Goal: Task Accomplishment & Management: Manage account settings

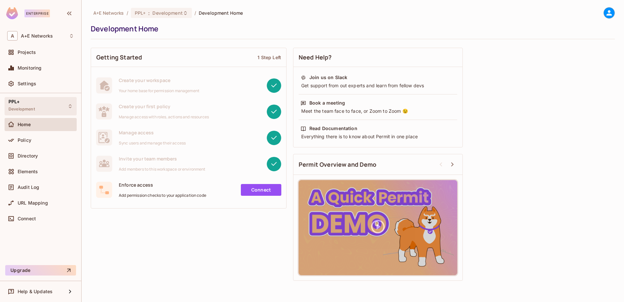
click at [29, 109] on span "Development" at bounding box center [21, 108] width 26 height 5
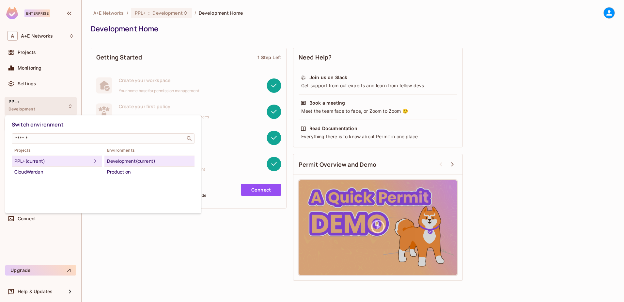
click at [133, 267] on div at bounding box center [312, 151] width 624 height 302
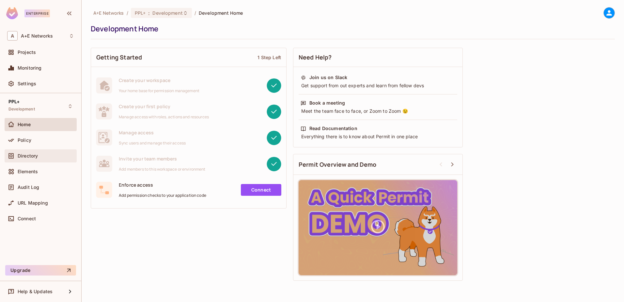
click at [28, 156] on span "Directory" at bounding box center [28, 155] width 20 height 5
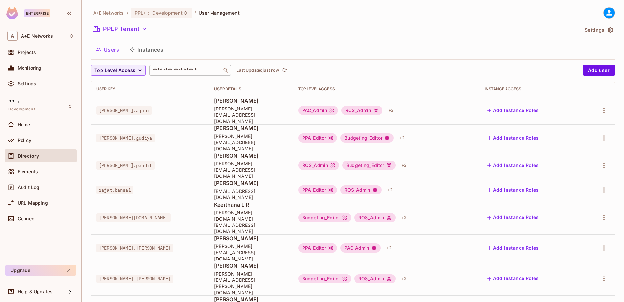
click at [169, 66] on div "​" at bounding box center [190, 70] width 82 height 10
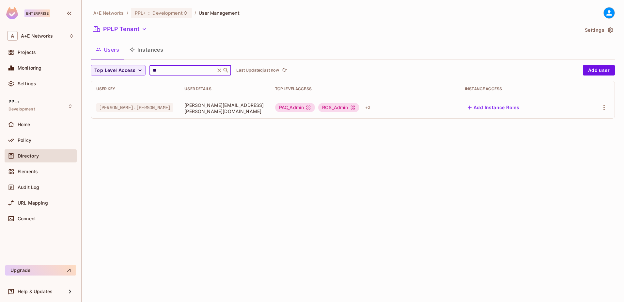
type input "*"
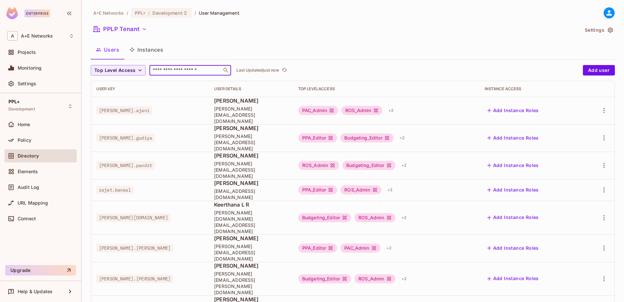
click at [171, 72] on input "text" at bounding box center [185, 70] width 69 height 7
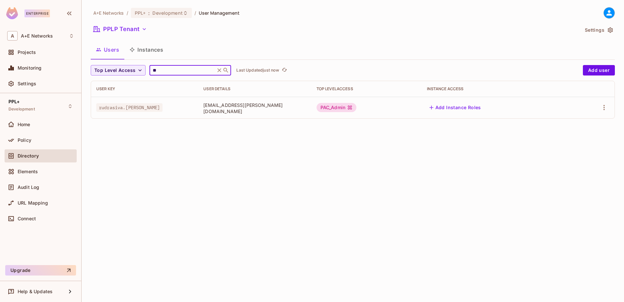
type input "*"
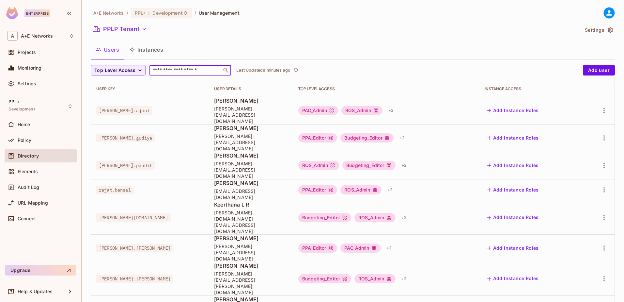
click at [162, 71] on input "text" at bounding box center [185, 70] width 69 height 7
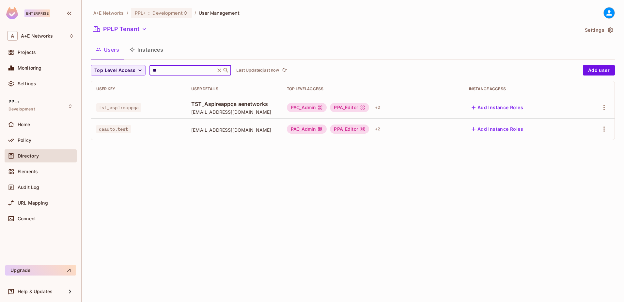
type input "*"
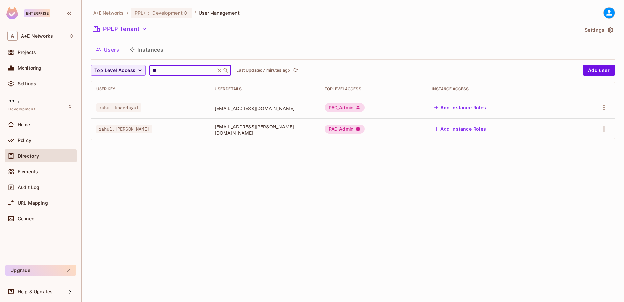
type input "*"
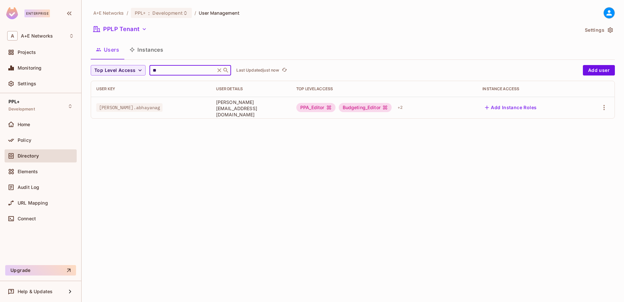
type input "*"
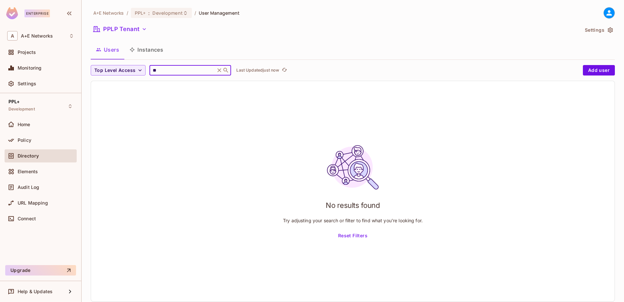
type input "*"
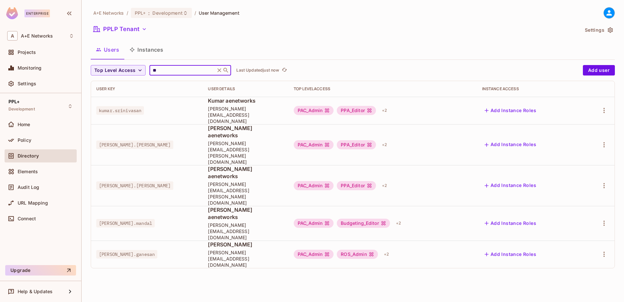
type input "*"
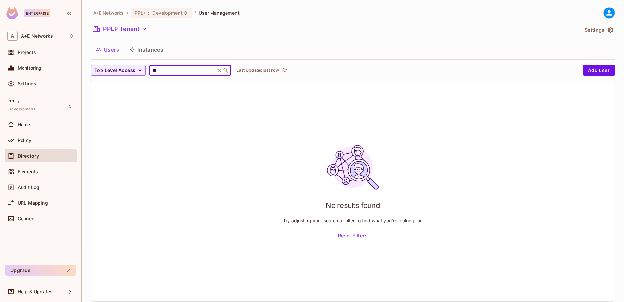
type input "*"
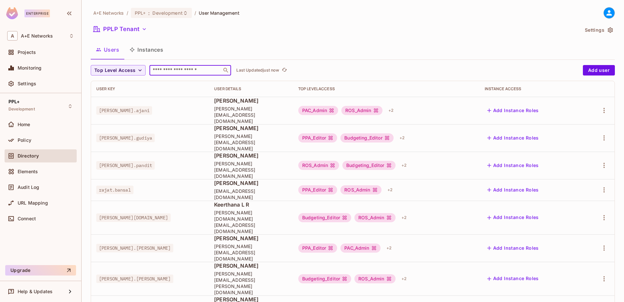
click at [184, 69] on input "text" at bounding box center [185, 70] width 69 height 7
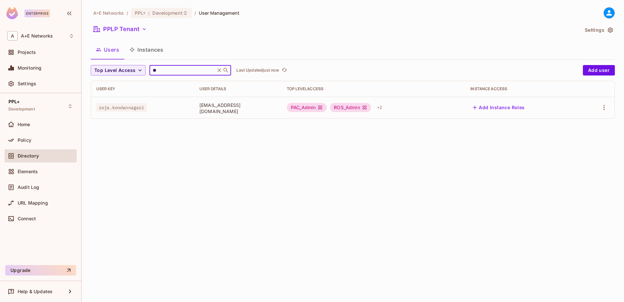
type input "*"
